Goal: Task Accomplishment & Management: Manage account settings

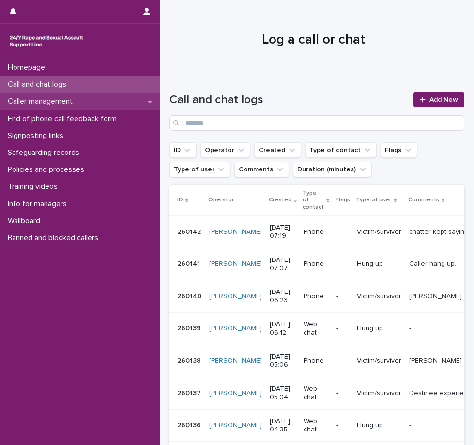
click at [55, 103] on p "Caller management" at bounding box center [42, 101] width 77 height 9
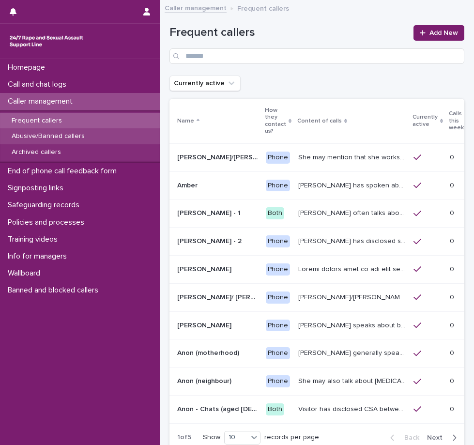
click at [71, 138] on p "Abusive/Banned callers" at bounding box center [48, 136] width 89 height 8
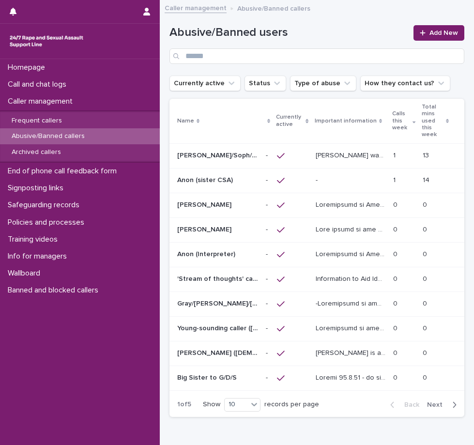
click at [393, 177] on p at bounding box center [404, 180] width 22 height 8
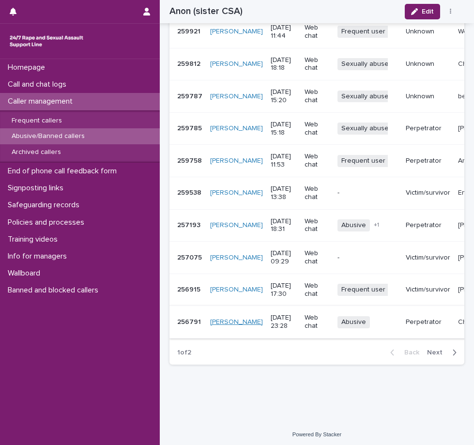
scroll to position [1114, 0]
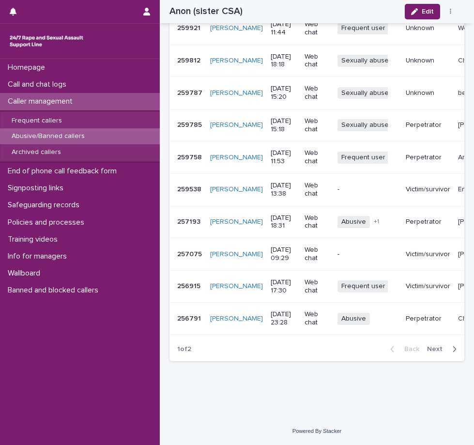
click at [427, 353] on span "Next" at bounding box center [437, 349] width 21 height 7
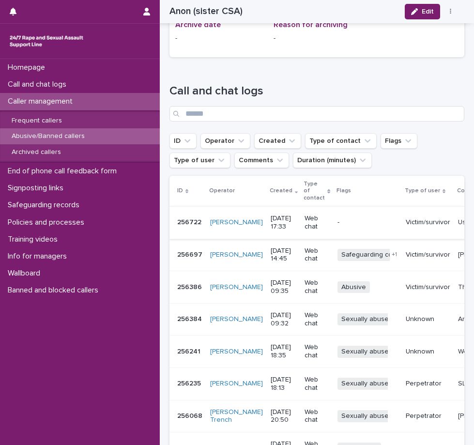
scroll to position [1056, 0]
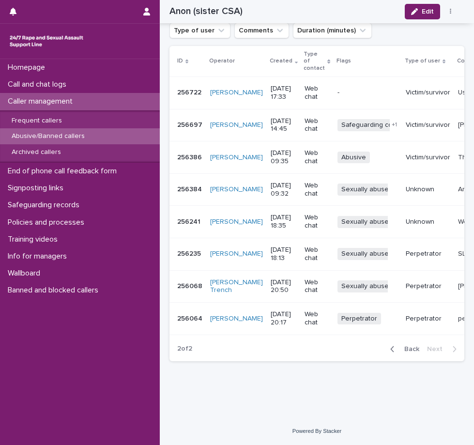
click at [402, 349] on span "Back" at bounding box center [409, 349] width 21 height 7
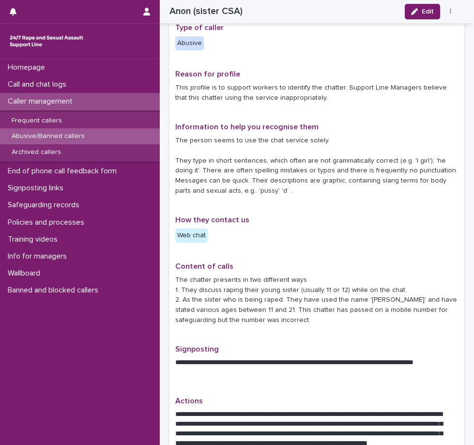
scroll to position [136, 0]
